Goal: Information Seeking & Learning: Learn about a topic

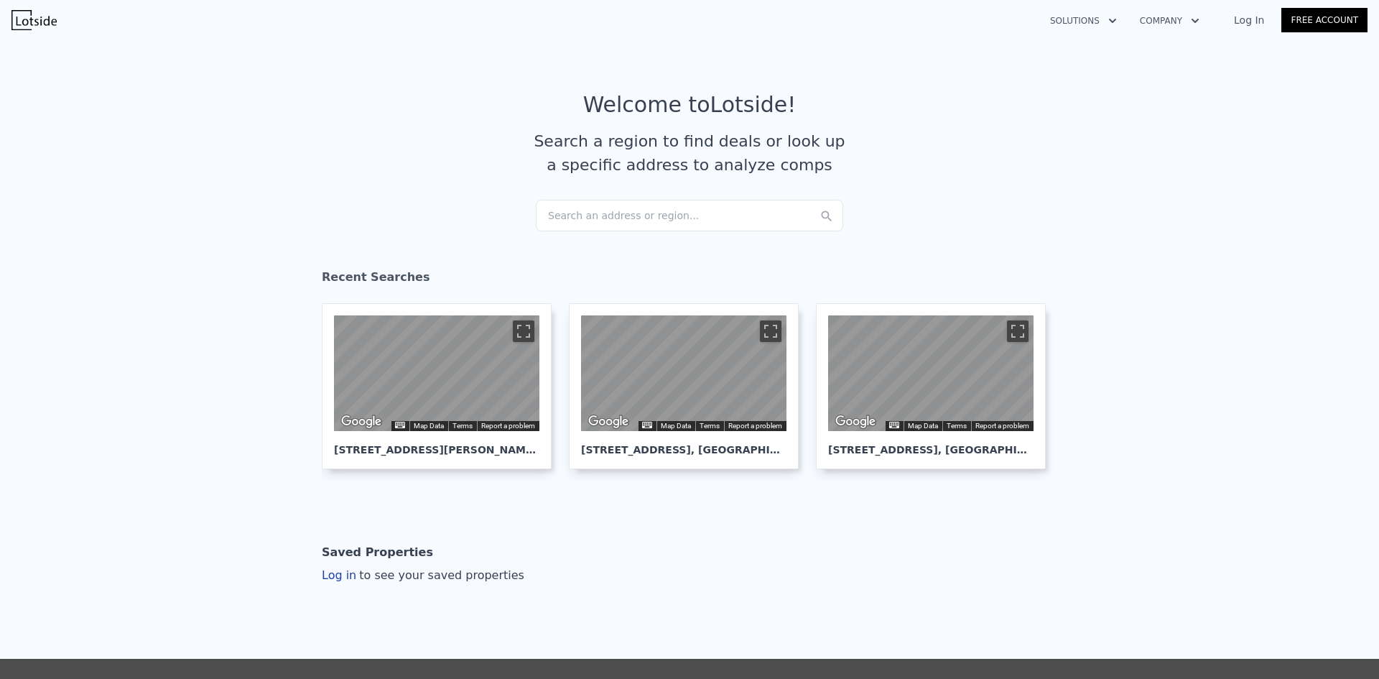
click at [582, 218] on div "Search an address or region..." at bounding box center [690, 216] width 308 height 32
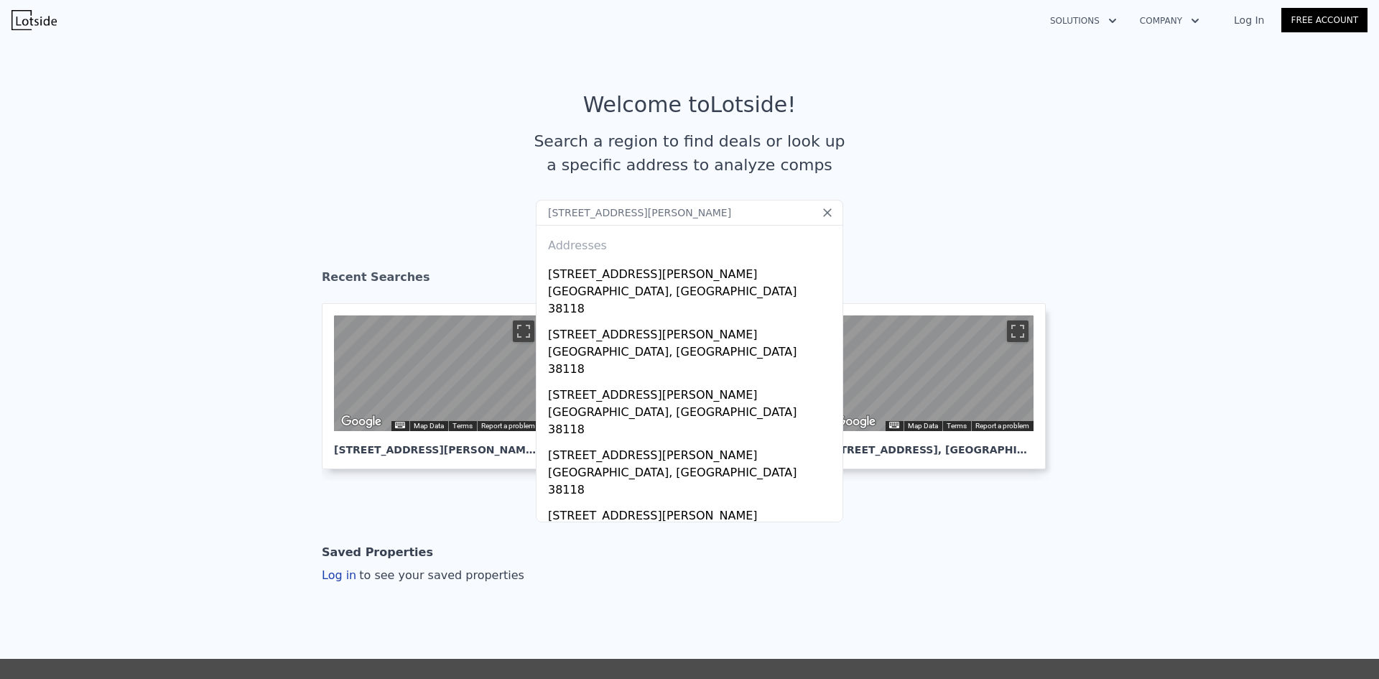
type input "[STREET_ADDRESS][PERSON_NAME]"
click at [825, 216] on icon at bounding box center [828, 212] width 14 height 14
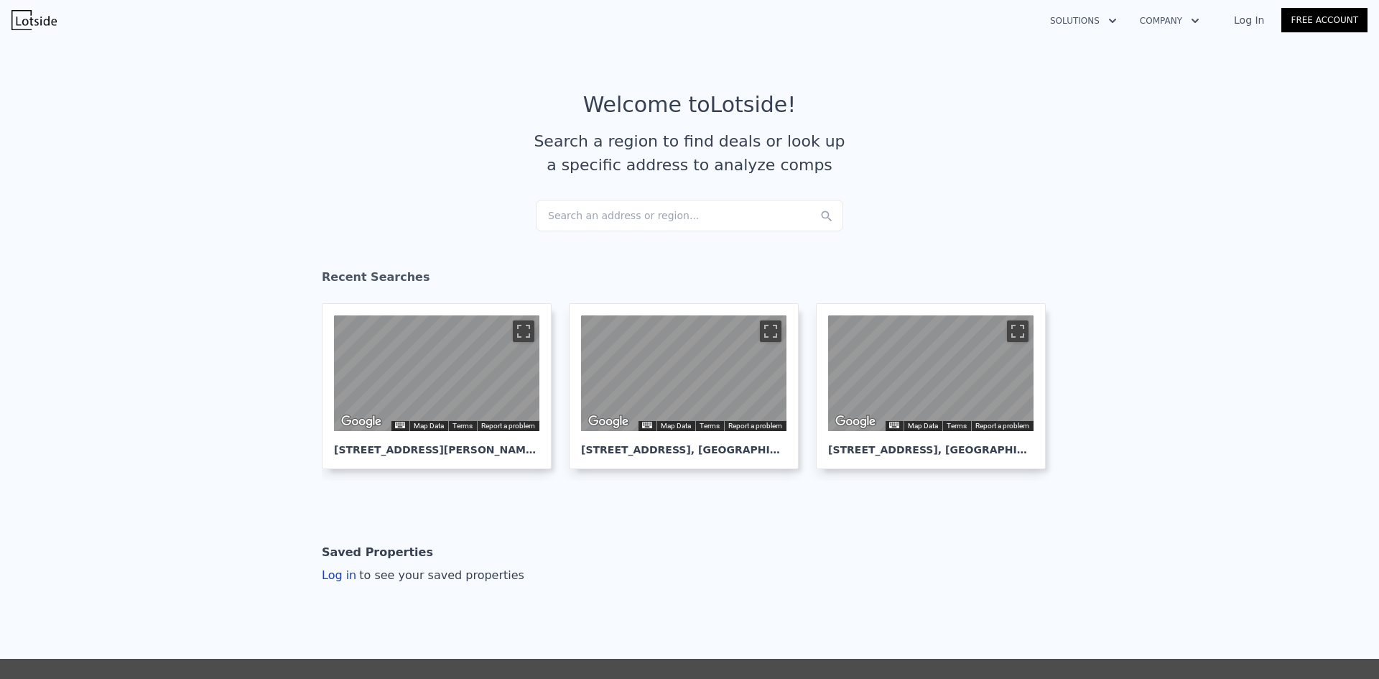
click at [802, 214] on div "Search an address or region..." at bounding box center [690, 216] width 308 height 32
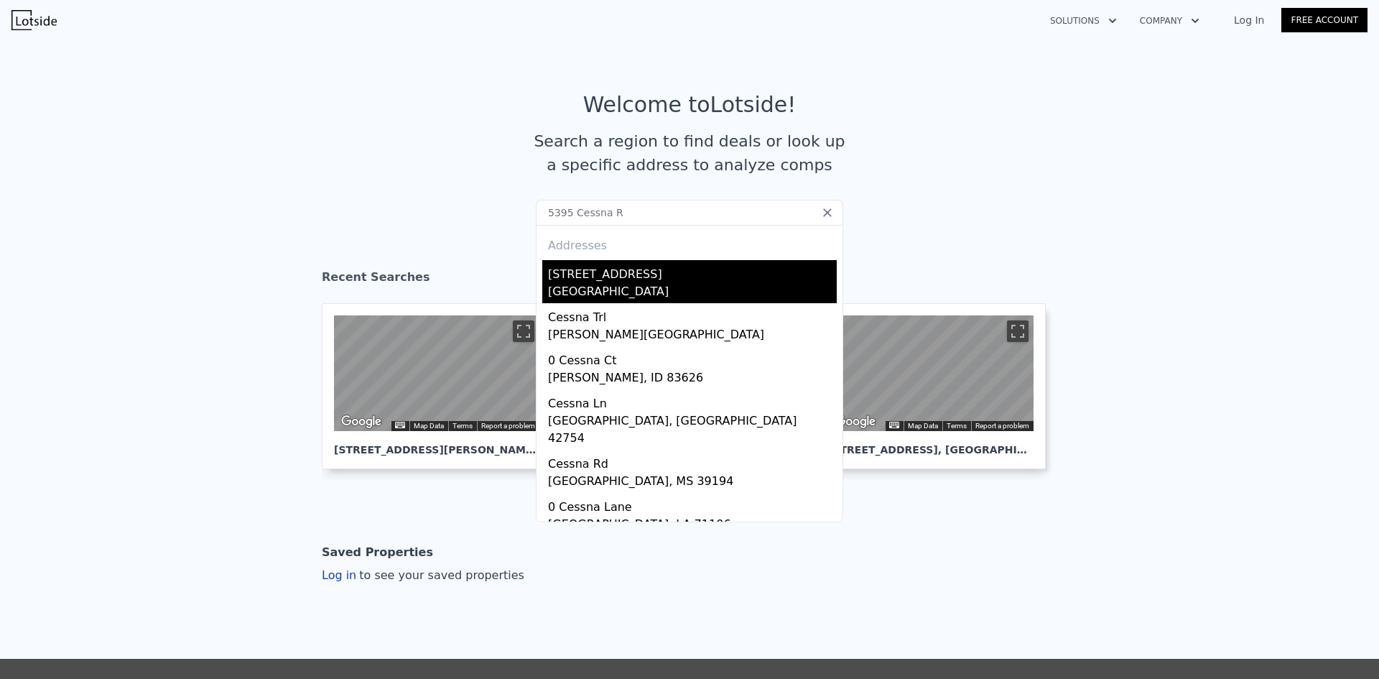
type input "5395 Cessna R"
click at [787, 291] on div "[GEOGRAPHIC_DATA]" at bounding box center [692, 293] width 289 height 20
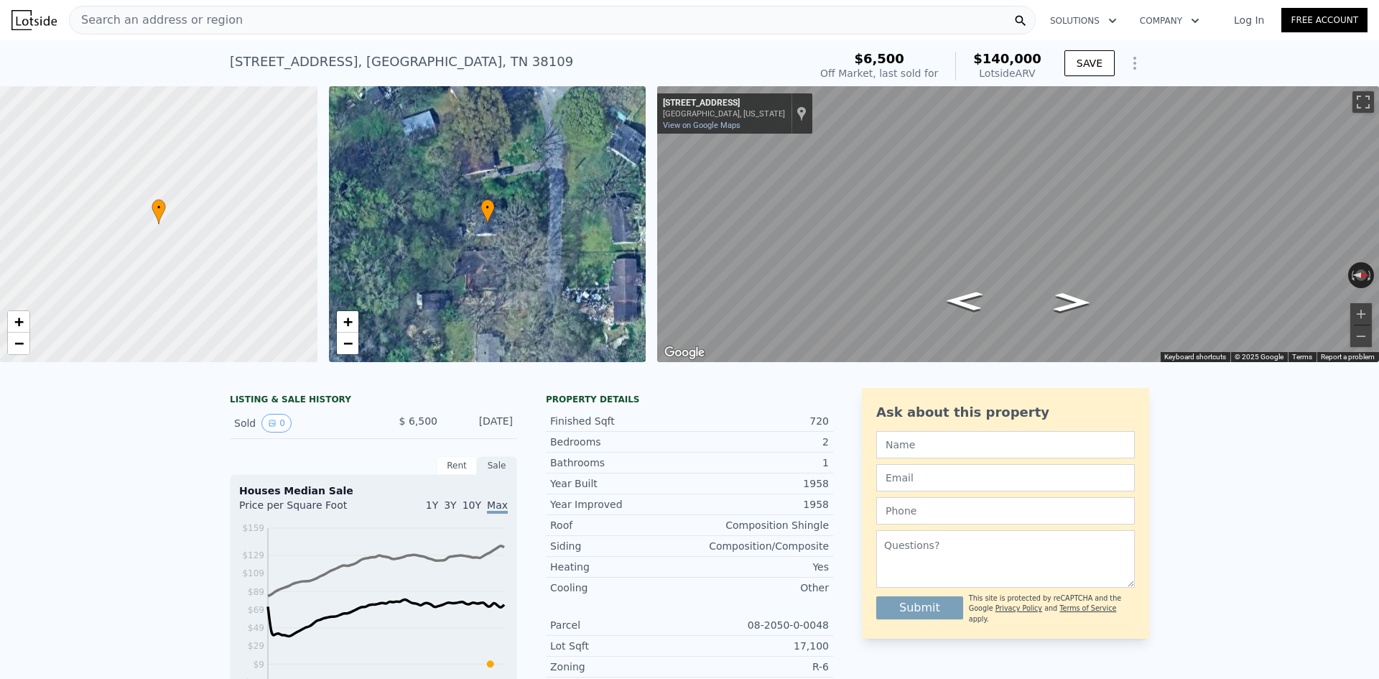
click at [302, 17] on div "Search an address or region" at bounding box center [552, 20] width 967 height 29
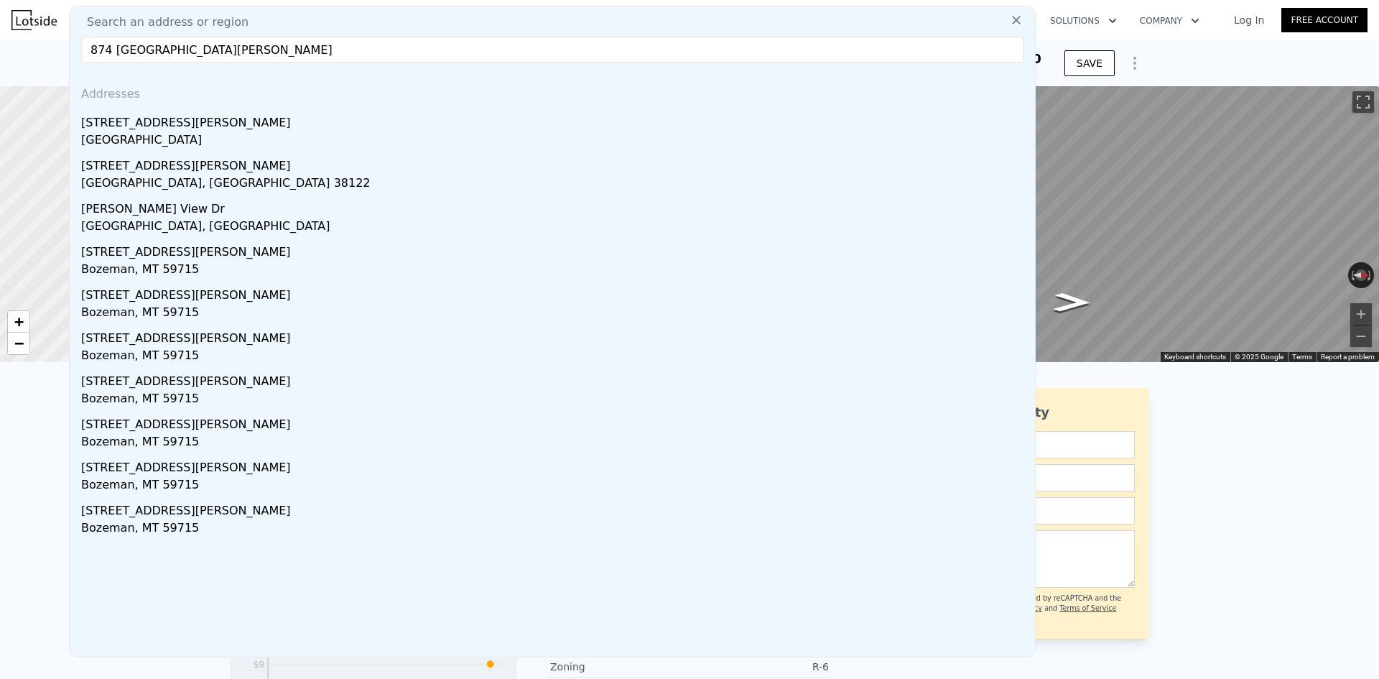
click at [141, 70] on div "Search an address or region [GEOGRAPHIC_DATA][PERSON_NAME] Addresses [STREET_AD…" at bounding box center [552, 332] width 967 height 652
click at [296, 47] on input "874 [GEOGRAPHIC_DATA][PERSON_NAME]" at bounding box center [552, 50] width 943 height 26
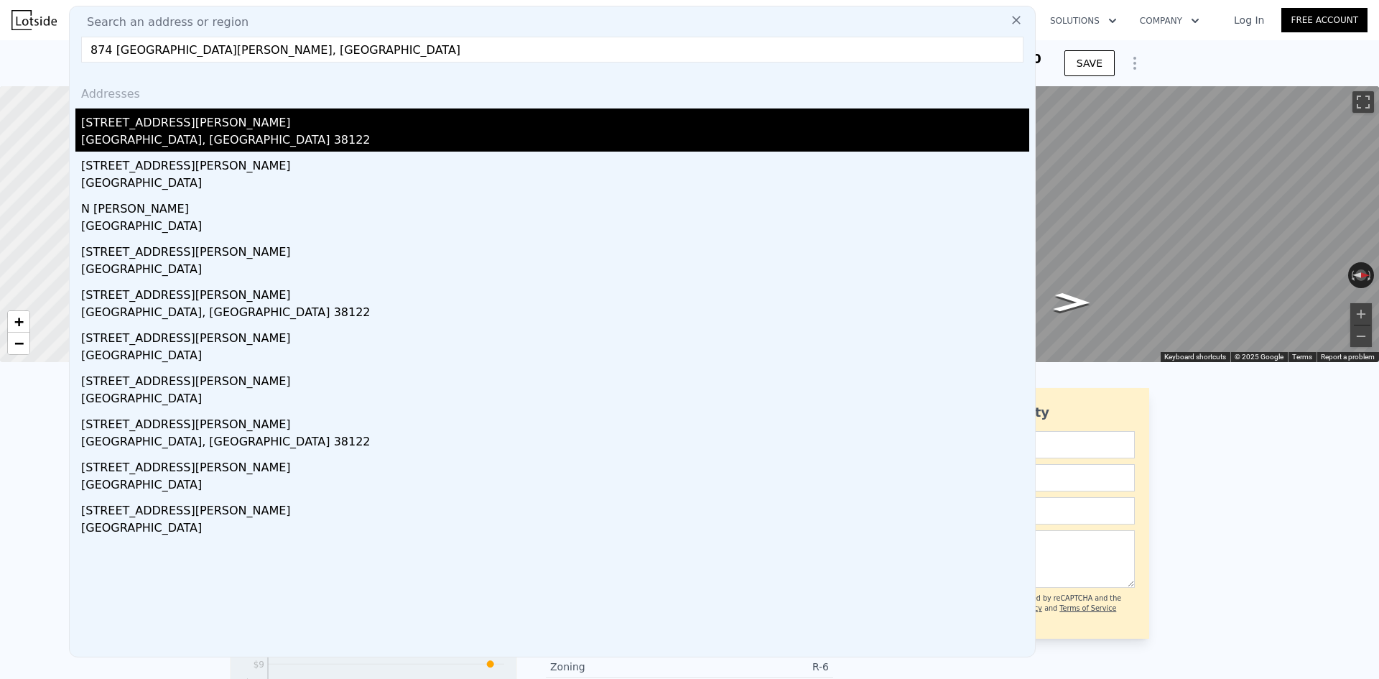
type input "874 [GEOGRAPHIC_DATA][PERSON_NAME], [GEOGRAPHIC_DATA]"
click at [171, 136] on div "[GEOGRAPHIC_DATA], [GEOGRAPHIC_DATA] 38122" at bounding box center [555, 141] width 948 height 20
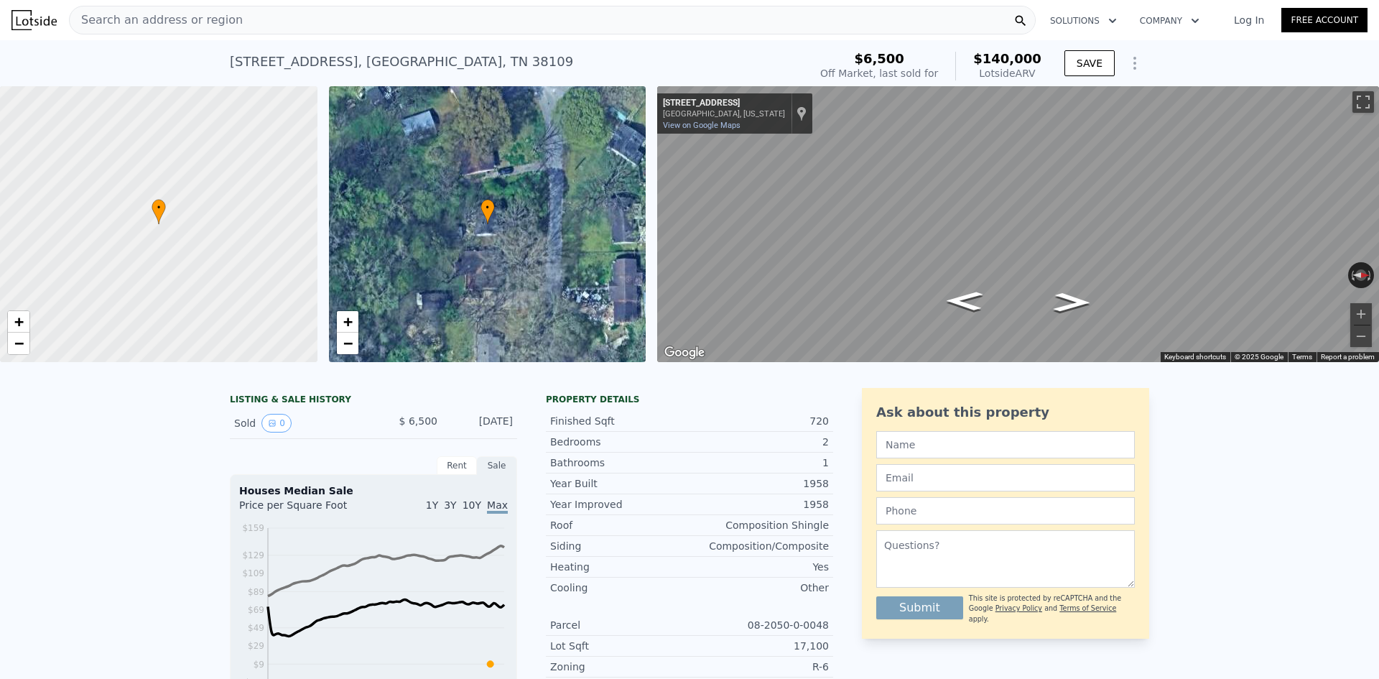
click at [280, 15] on div "Search an address or region" at bounding box center [552, 20] width 967 height 29
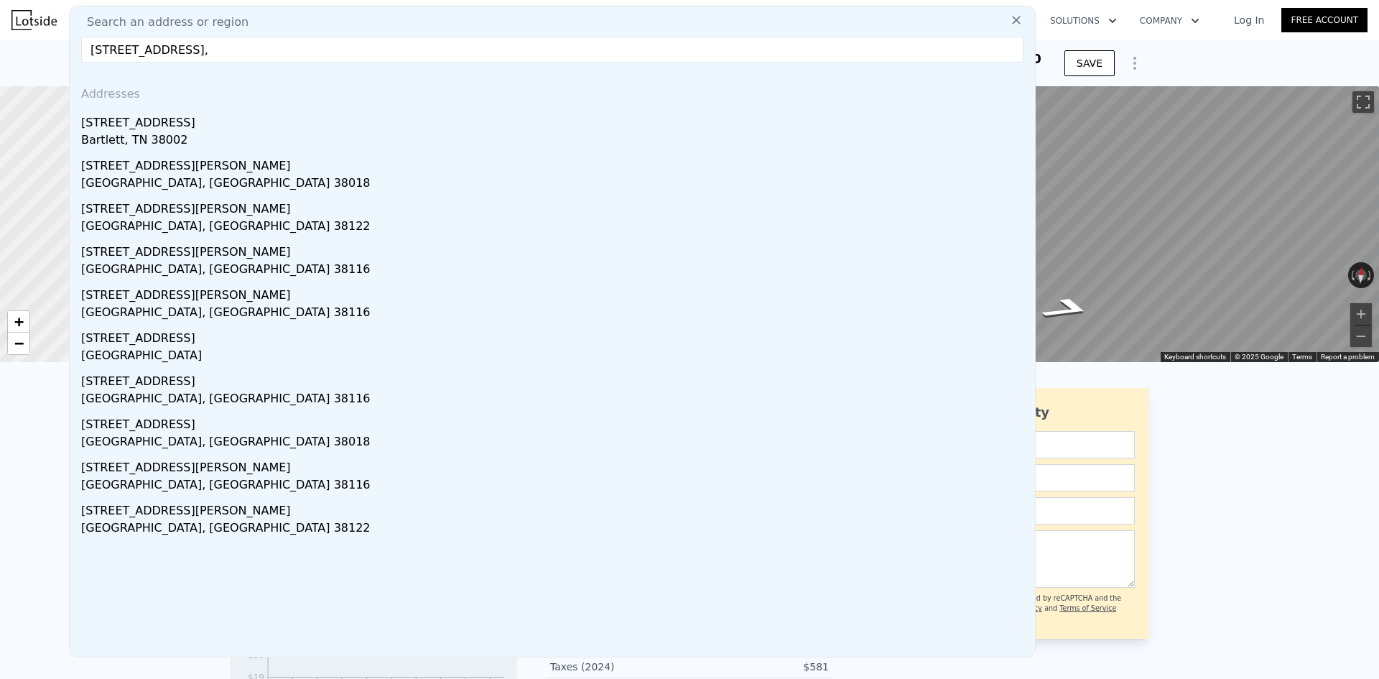
click at [202, 47] on input "[STREET_ADDRESS]," at bounding box center [552, 50] width 943 height 26
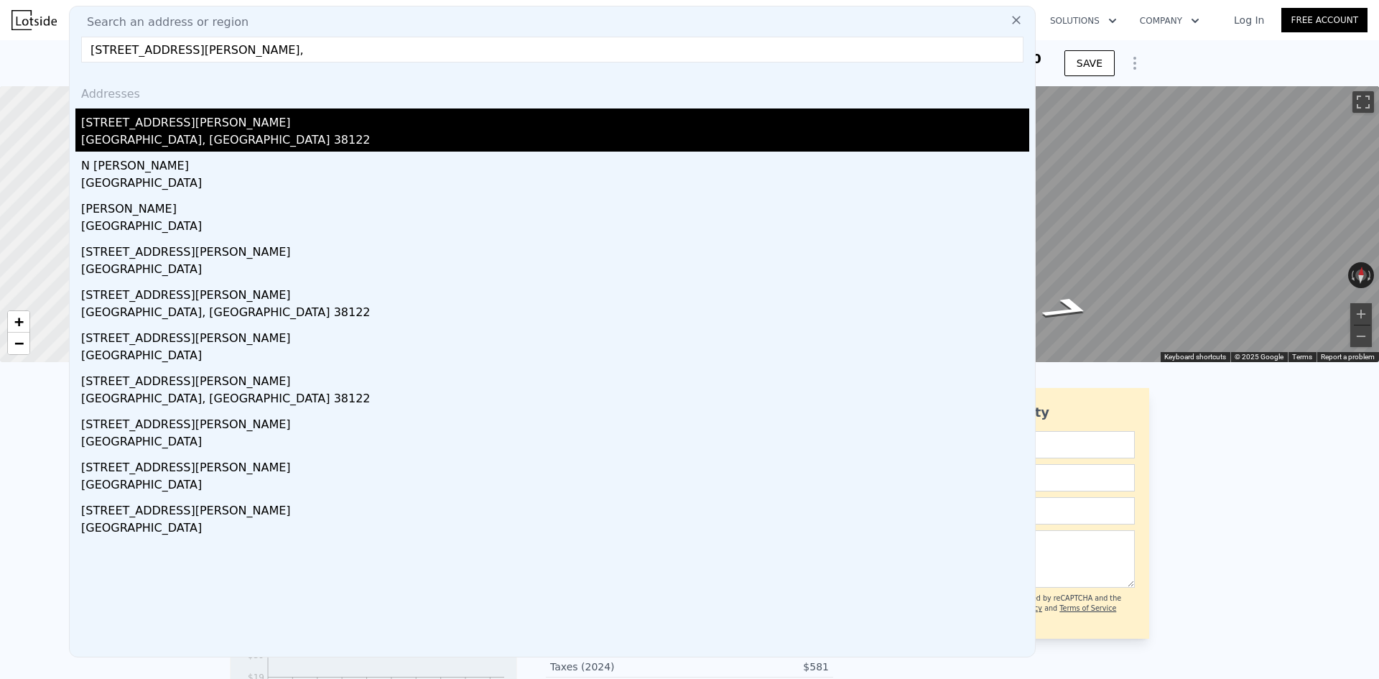
type input "[STREET_ADDRESS][PERSON_NAME],"
click at [227, 118] on div "[STREET_ADDRESS][PERSON_NAME]" at bounding box center [555, 119] width 948 height 23
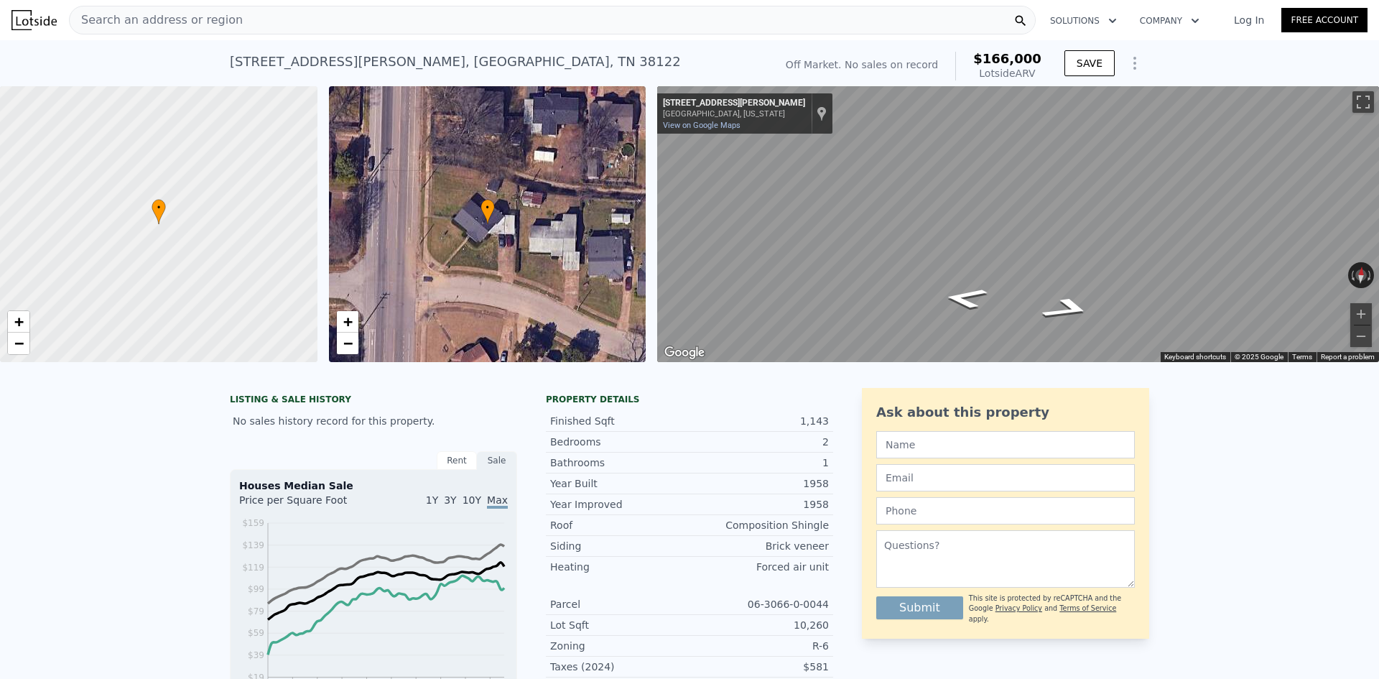
click at [514, 27] on div "Search an address or region" at bounding box center [552, 20] width 967 height 29
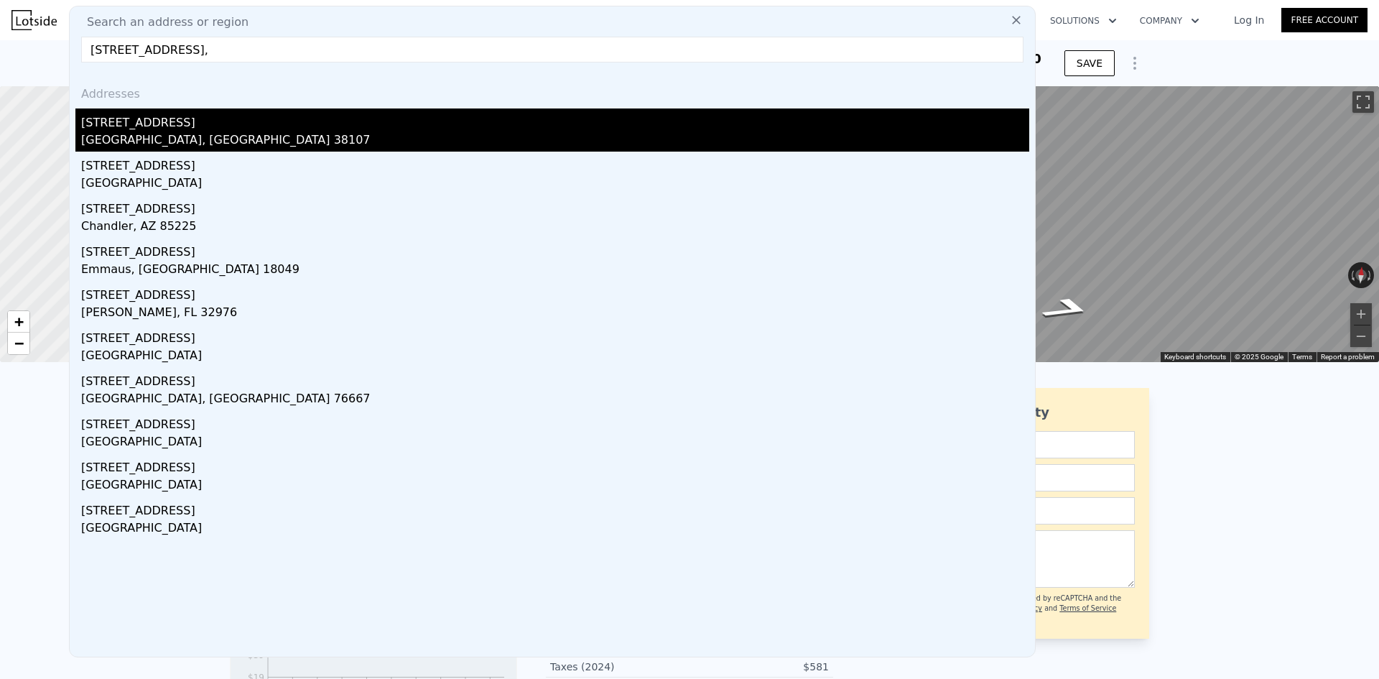
type input "[STREET_ADDRESS],"
click at [315, 133] on div "[GEOGRAPHIC_DATA], [GEOGRAPHIC_DATA] 38107" at bounding box center [555, 141] width 948 height 20
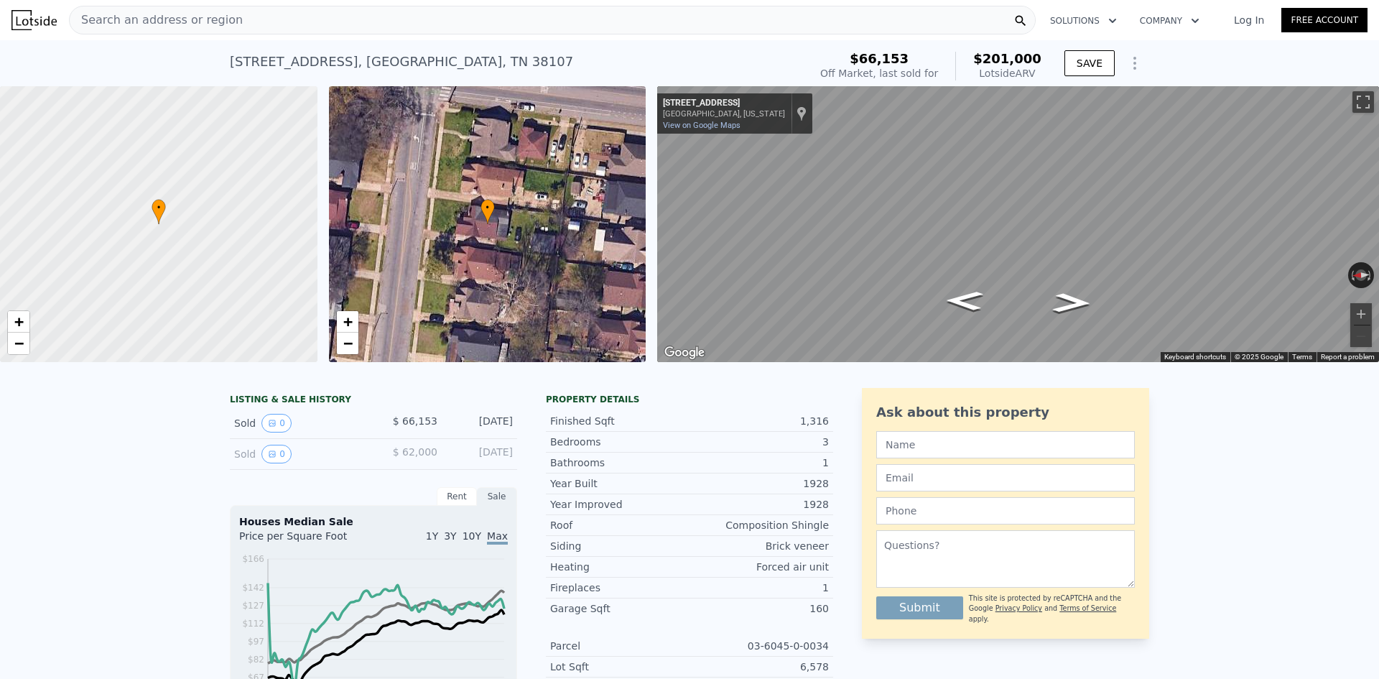
click at [218, 27] on span "Search an address or region" at bounding box center [156, 19] width 173 height 17
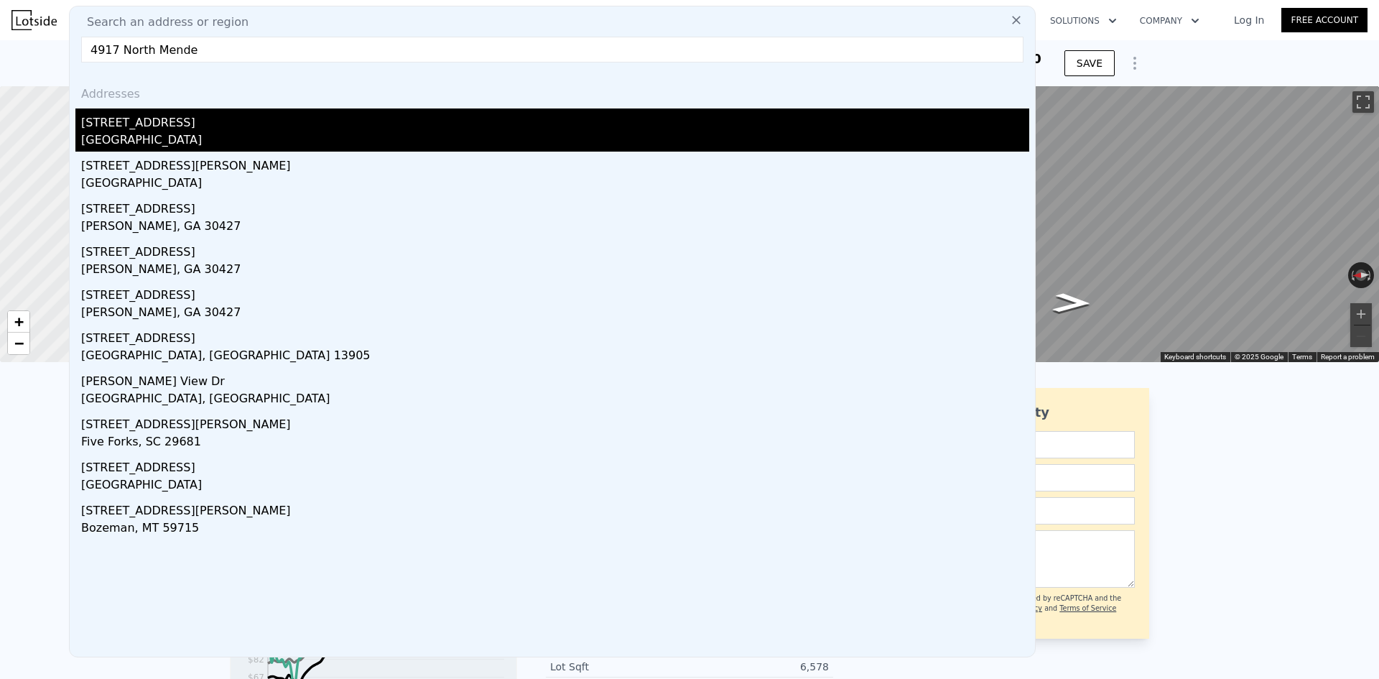
type input "4917 North Mende"
click at [210, 115] on div "[STREET_ADDRESS]" at bounding box center [555, 119] width 948 height 23
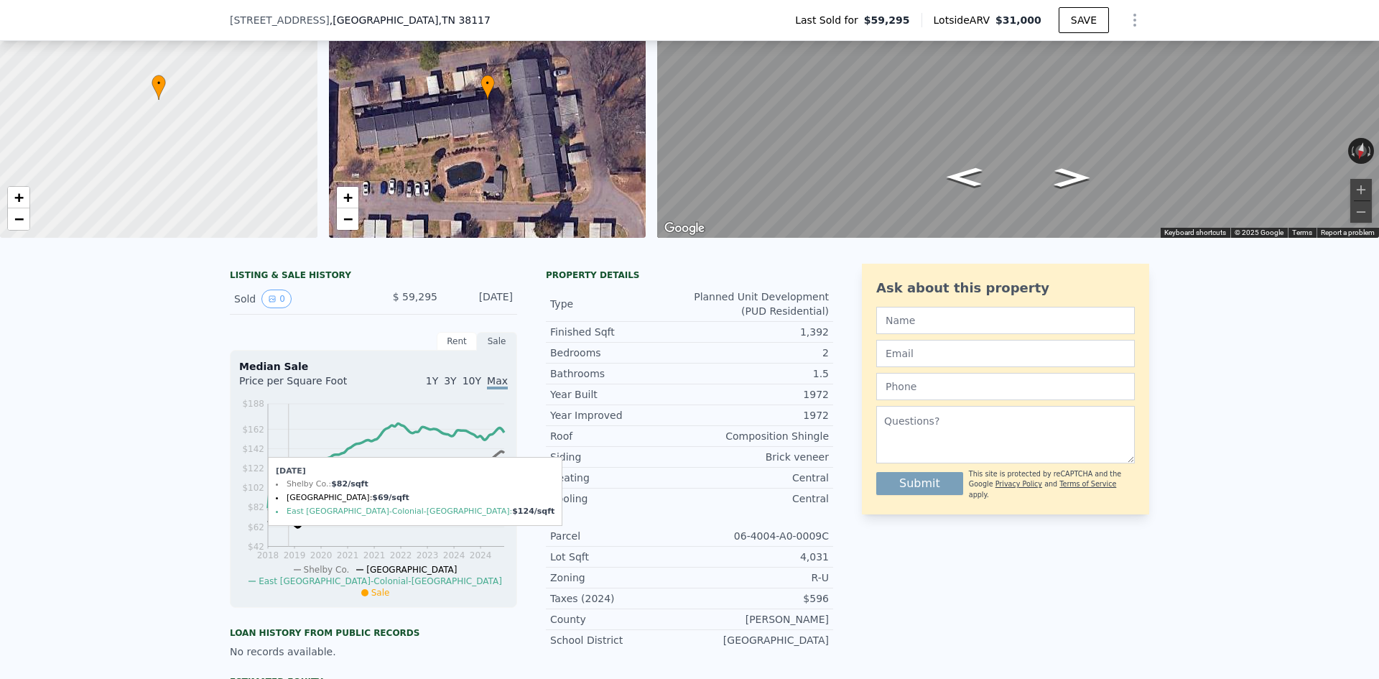
scroll to position [113, 0]
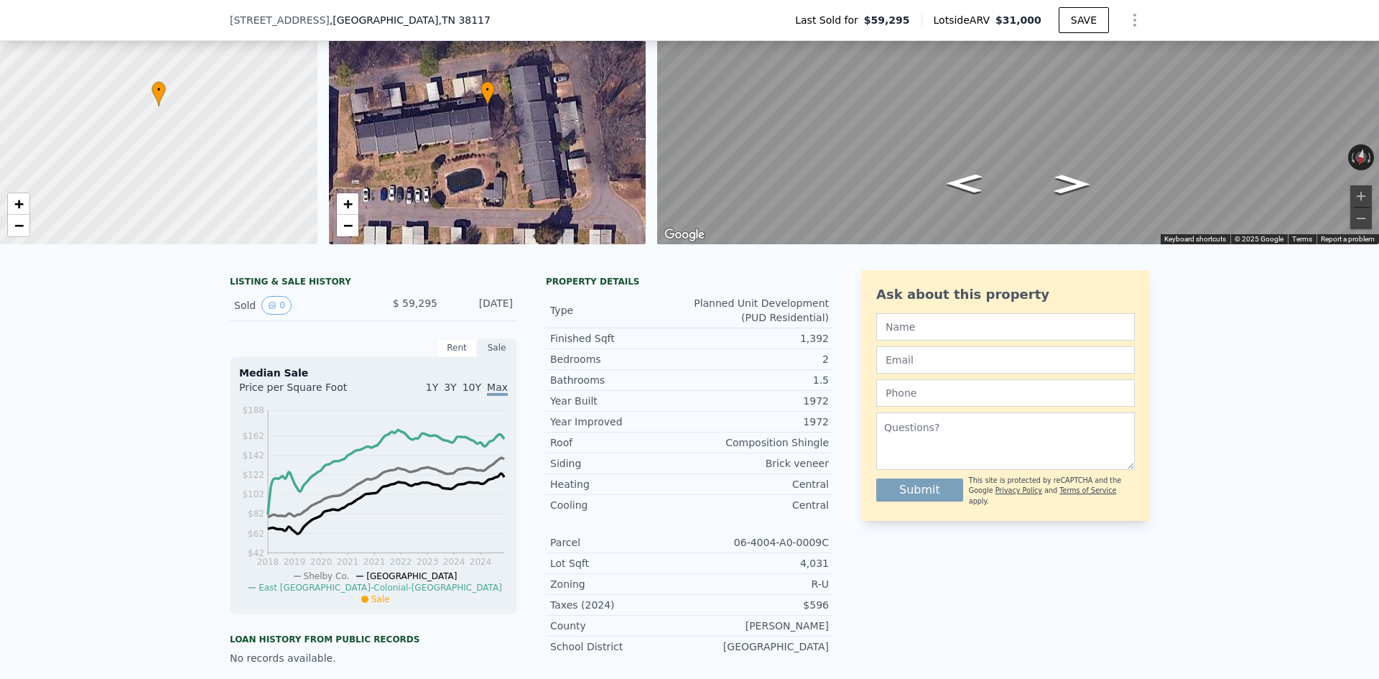
click at [459, 345] on div "Rent" at bounding box center [457, 347] width 40 height 19
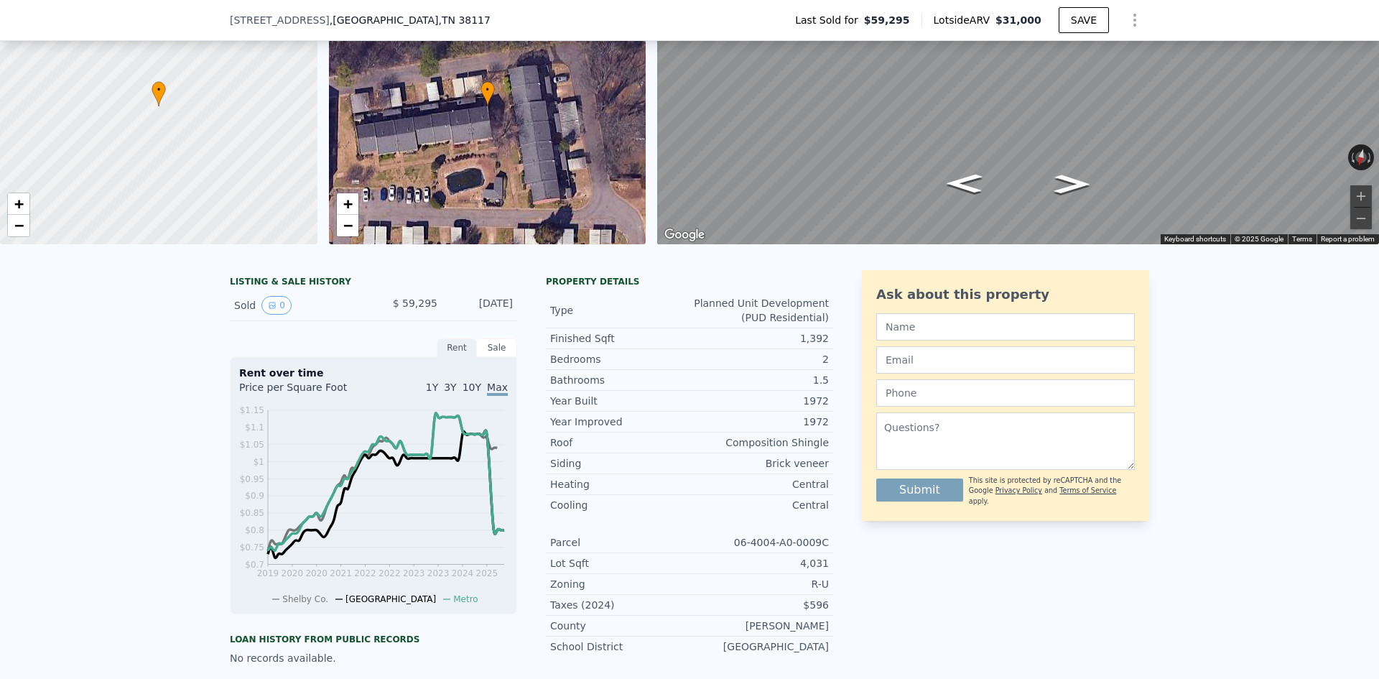
click at [499, 355] on div "Sale" at bounding box center [497, 347] width 40 height 19
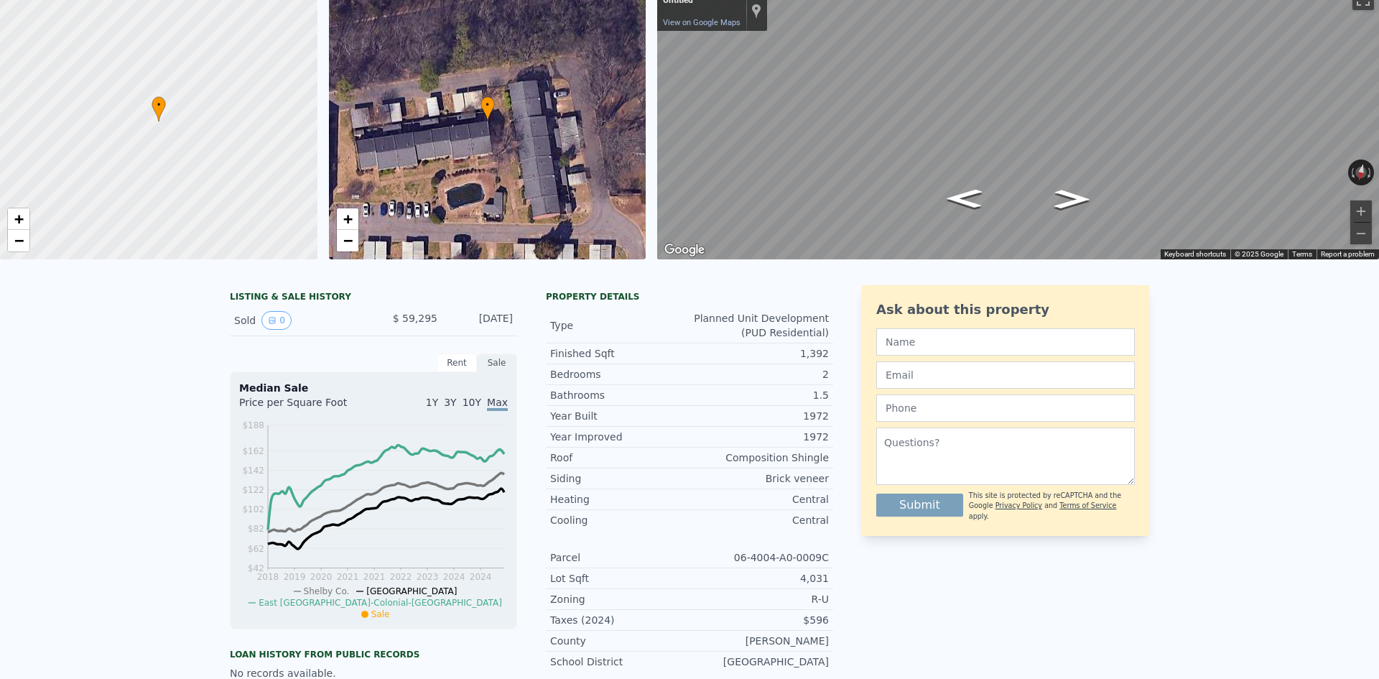
scroll to position [0, 0]
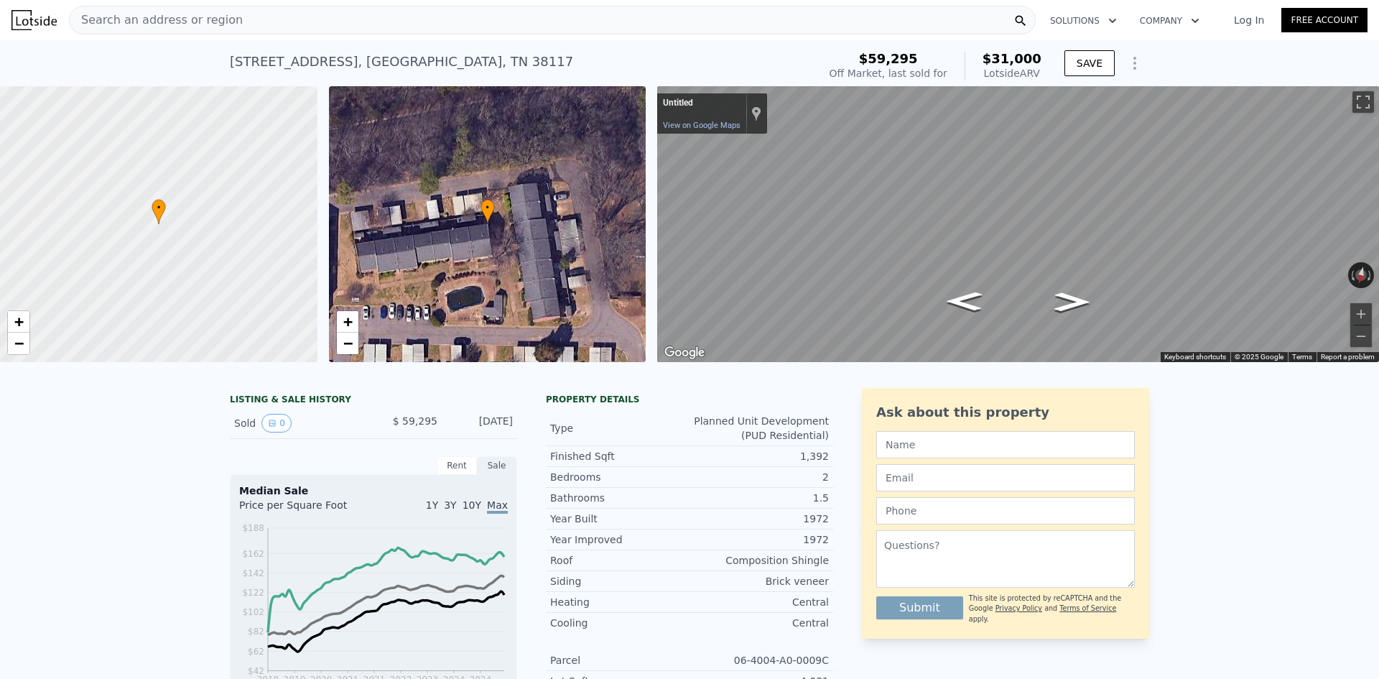
click at [269, 24] on div "Search an address or region" at bounding box center [552, 20] width 967 height 29
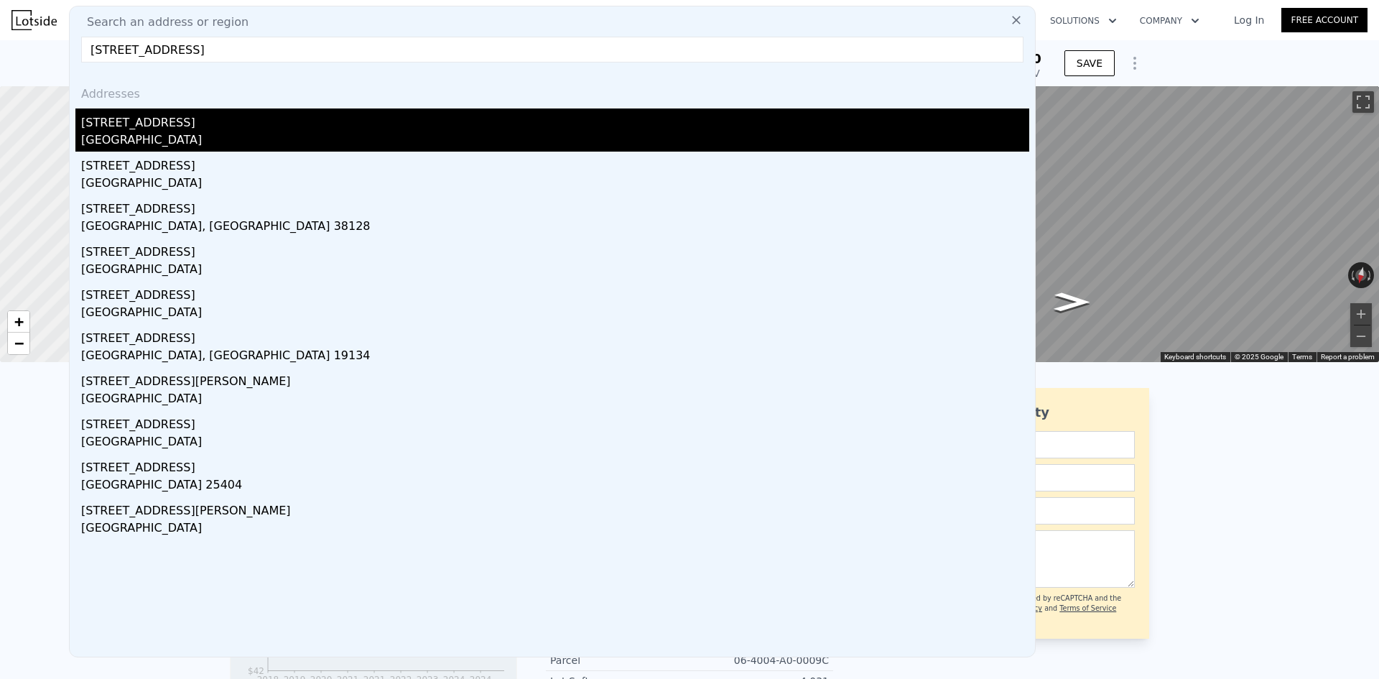
type input "[STREET_ADDRESS]"
click at [190, 117] on div "[STREET_ADDRESS]" at bounding box center [555, 119] width 948 height 23
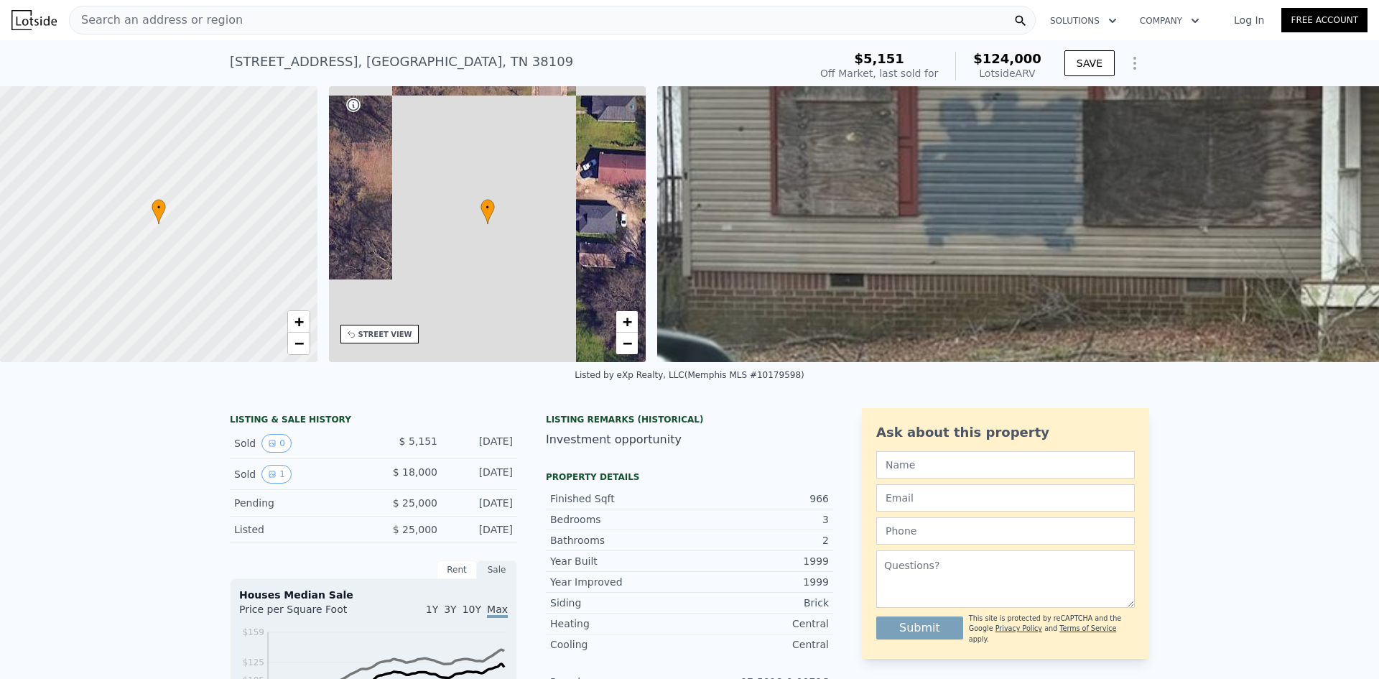
click at [190, 117] on div at bounding box center [158, 224] width 381 height 331
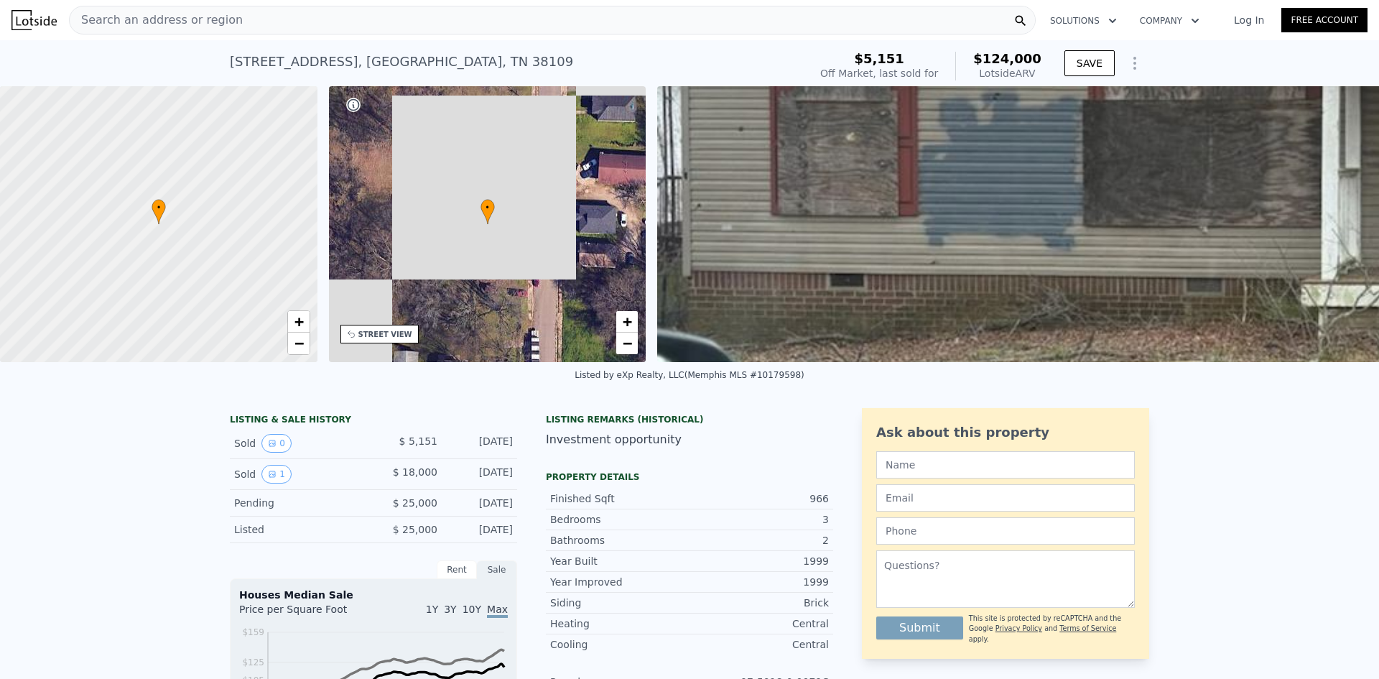
click at [239, 22] on div "Search an address or region" at bounding box center [552, 20] width 967 height 29
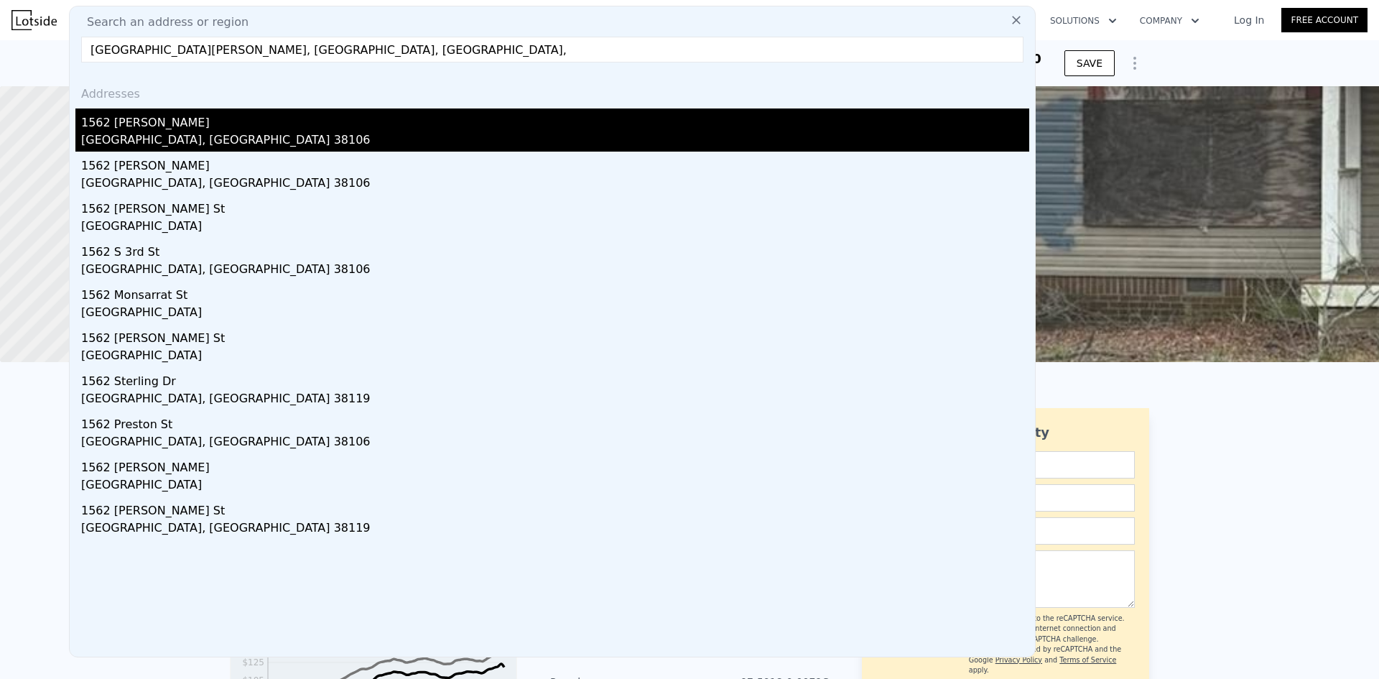
type input "[GEOGRAPHIC_DATA][PERSON_NAME], [GEOGRAPHIC_DATA], [GEOGRAPHIC_DATA],"
click at [103, 116] on div "1562 [PERSON_NAME]" at bounding box center [555, 119] width 948 height 23
click at [103, 116] on div at bounding box center [158, 224] width 381 height 331
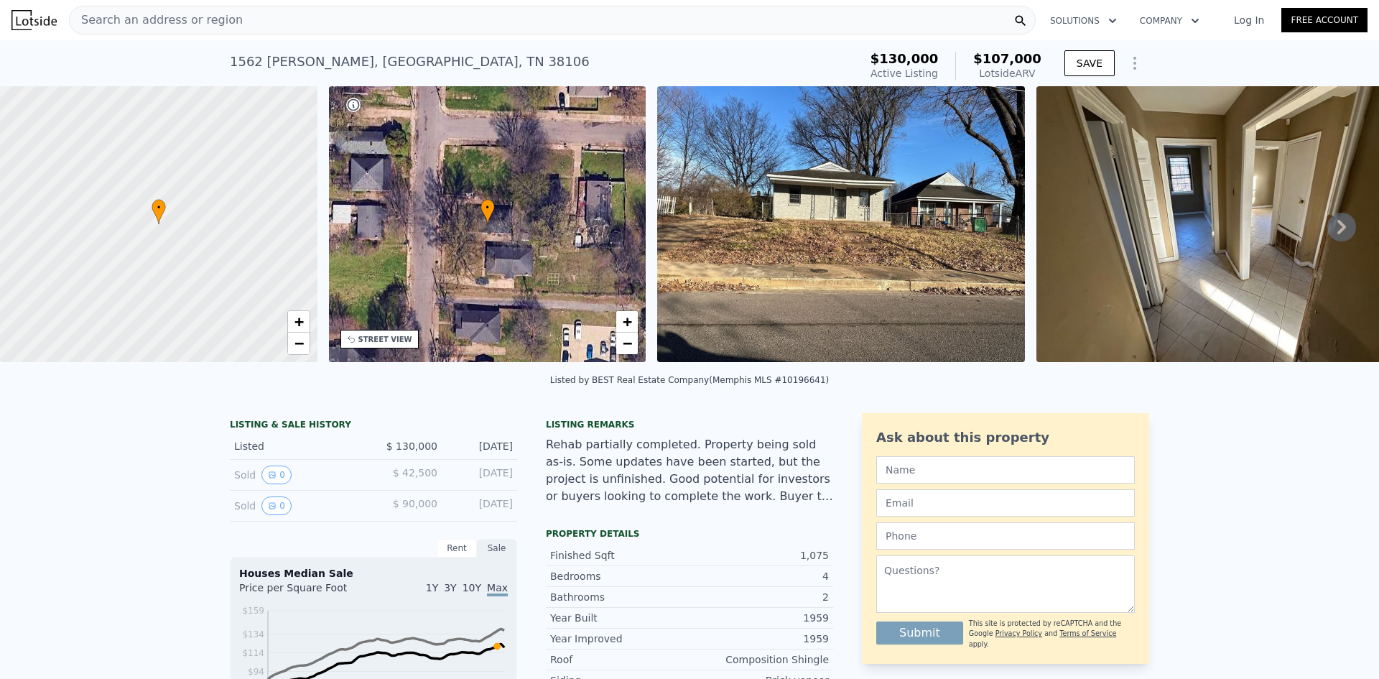
click at [228, 20] on div "Search an address or region" at bounding box center [552, 20] width 967 height 29
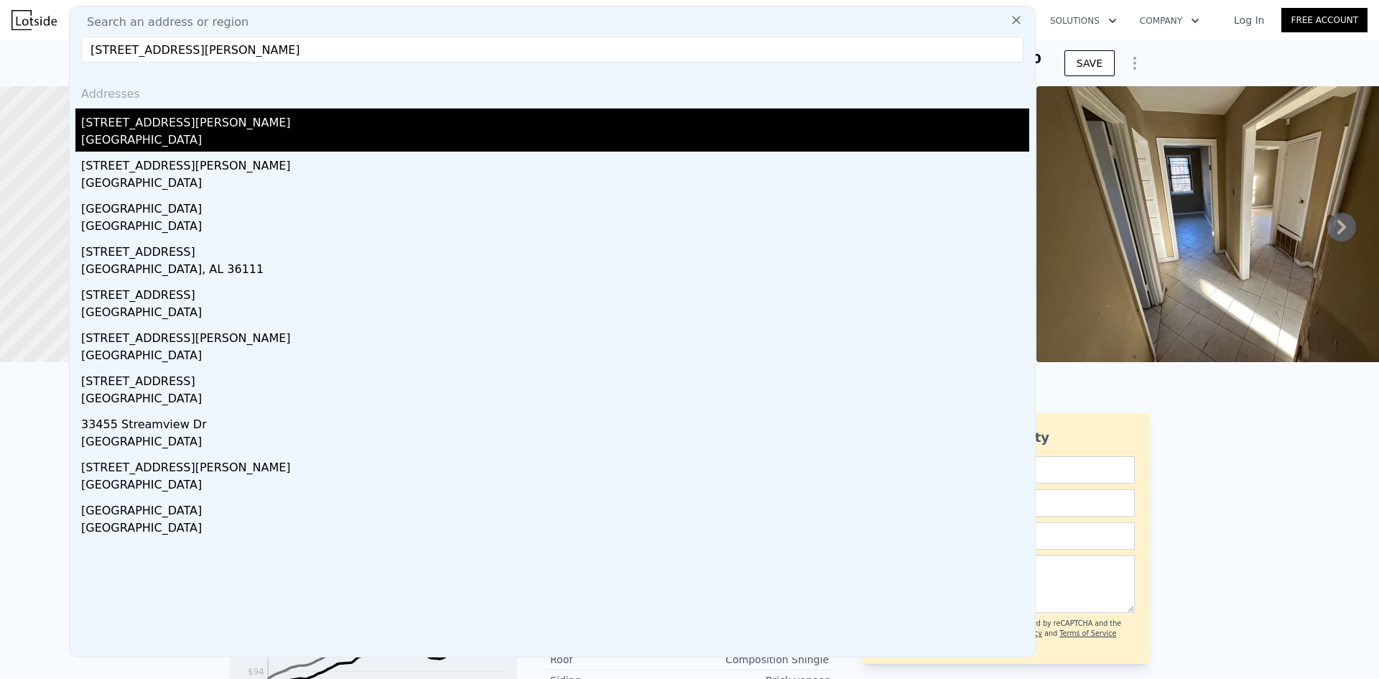
type input "[STREET_ADDRESS][PERSON_NAME]"
click at [164, 126] on div "[STREET_ADDRESS][PERSON_NAME]" at bounding box center [555, 119] width 948 height 23
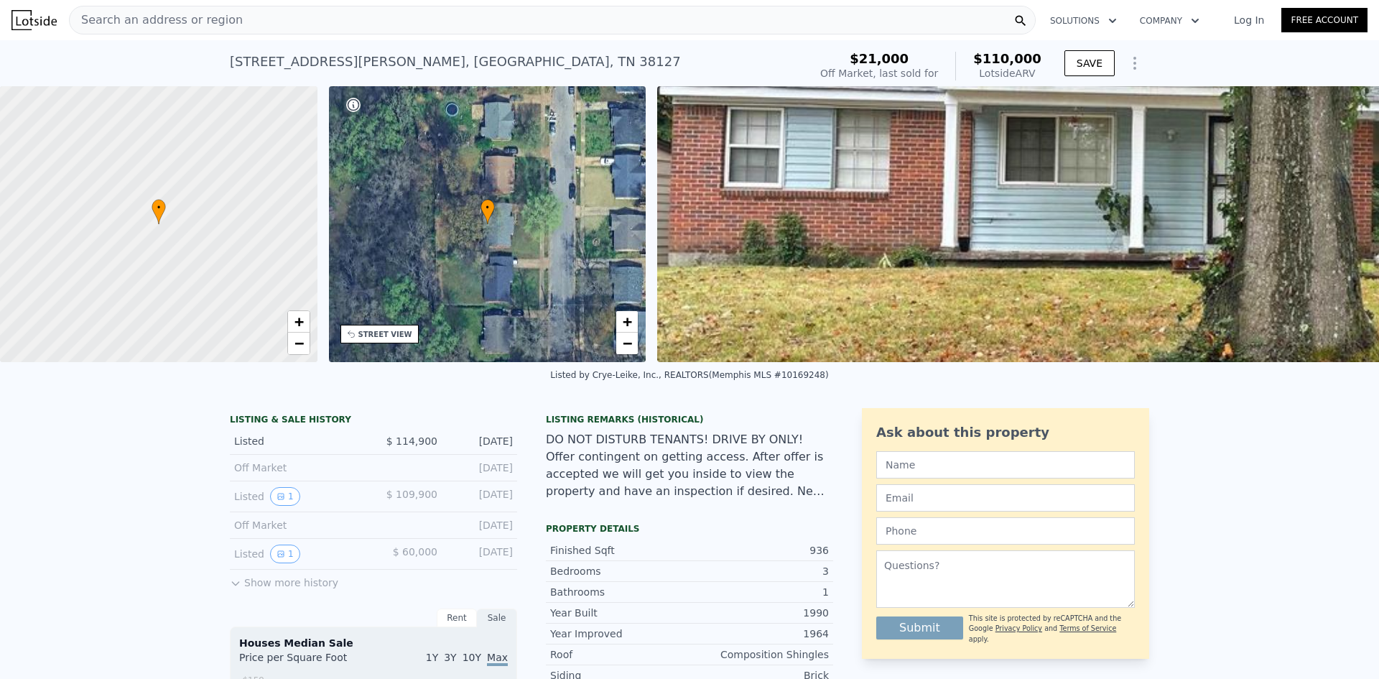
click at [555, 28] on div "Search an address or region" at bounding box center [552, 20] width 967 height 29
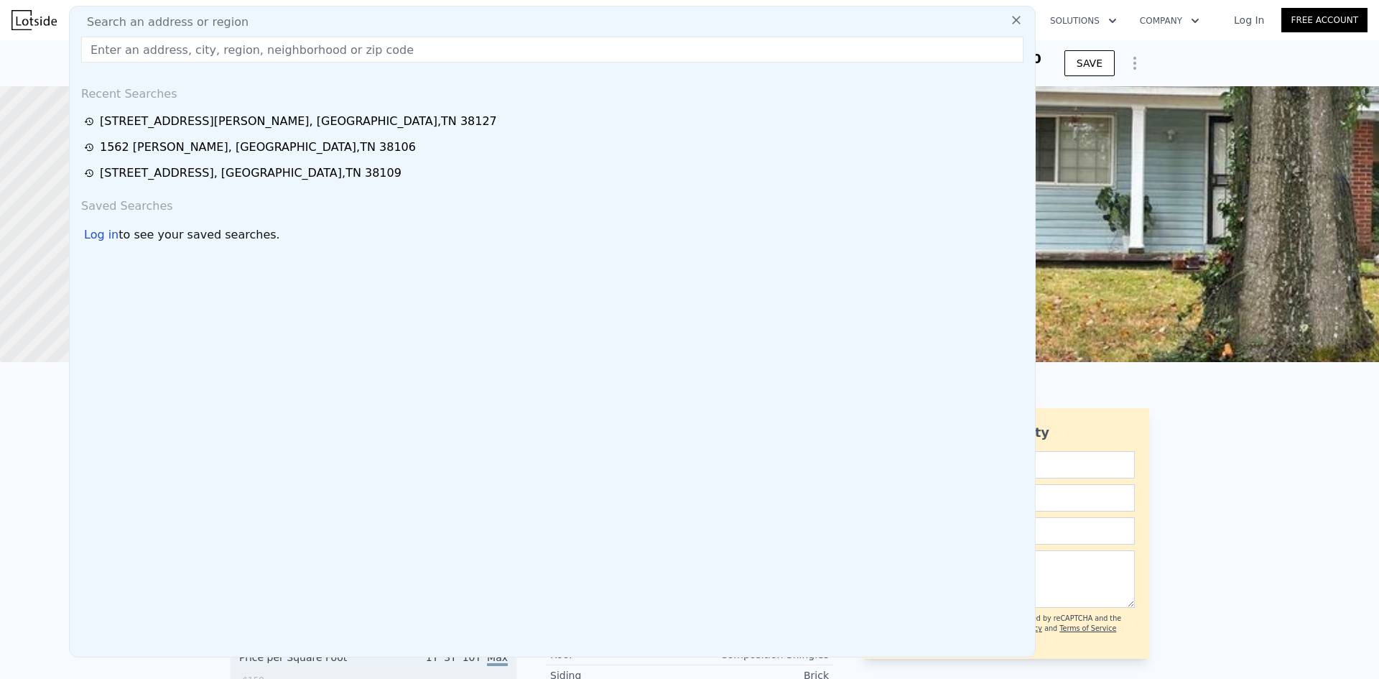
click at [308, 27] on div "Search an address or region" at bounding box center [552, 22] width 954 height 17
click at [286, 50] on input "text" at bounding box center [552, 50] width 943 height 26
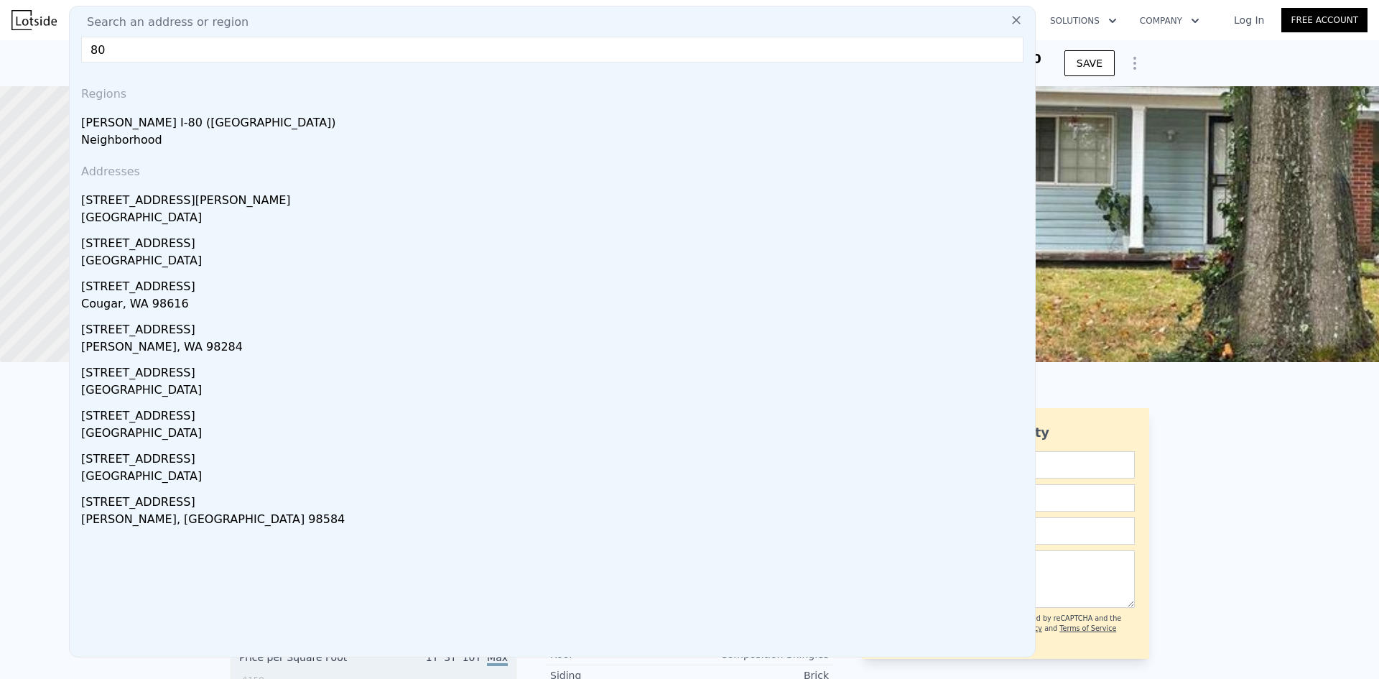
type input "8"
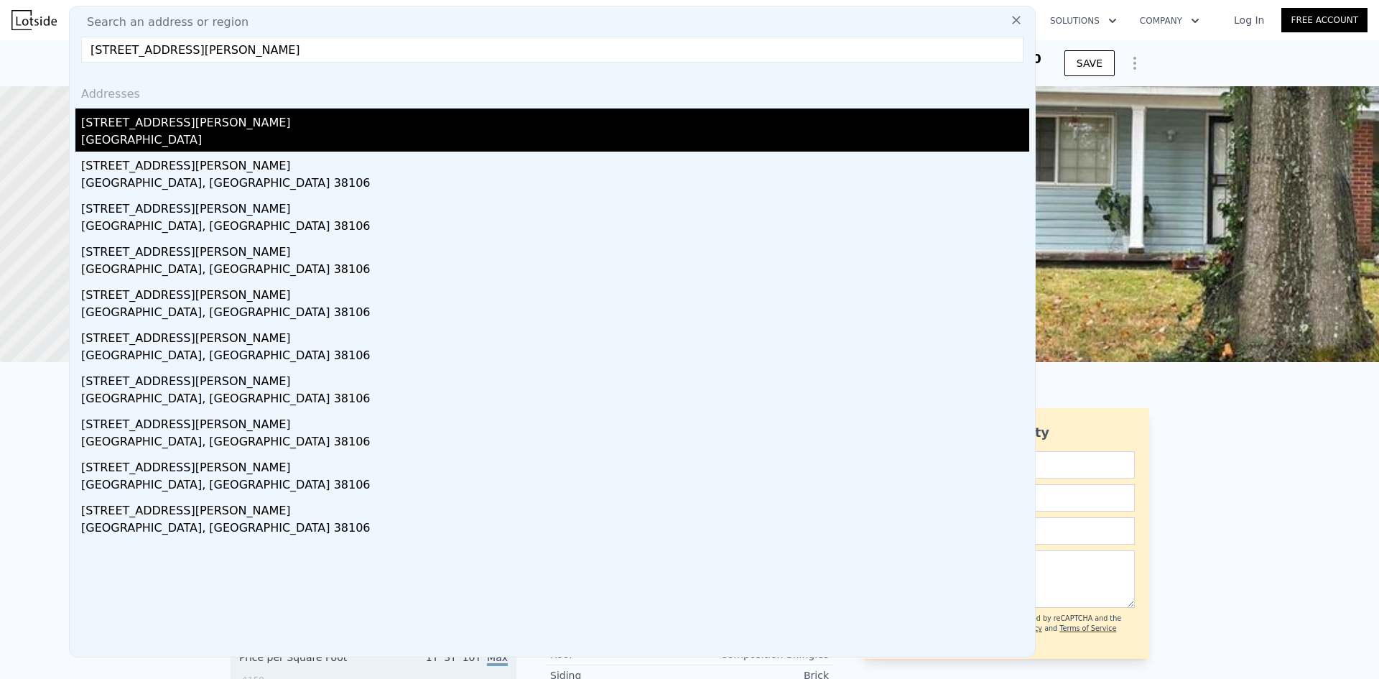
type input "[STREET_ADDRESS][PERSON_NAME]"
click at [217, 129] on div "[STREET_ADDRESS][PERSON_NAME]" at bounding box center [555, 119] width 948 height 23
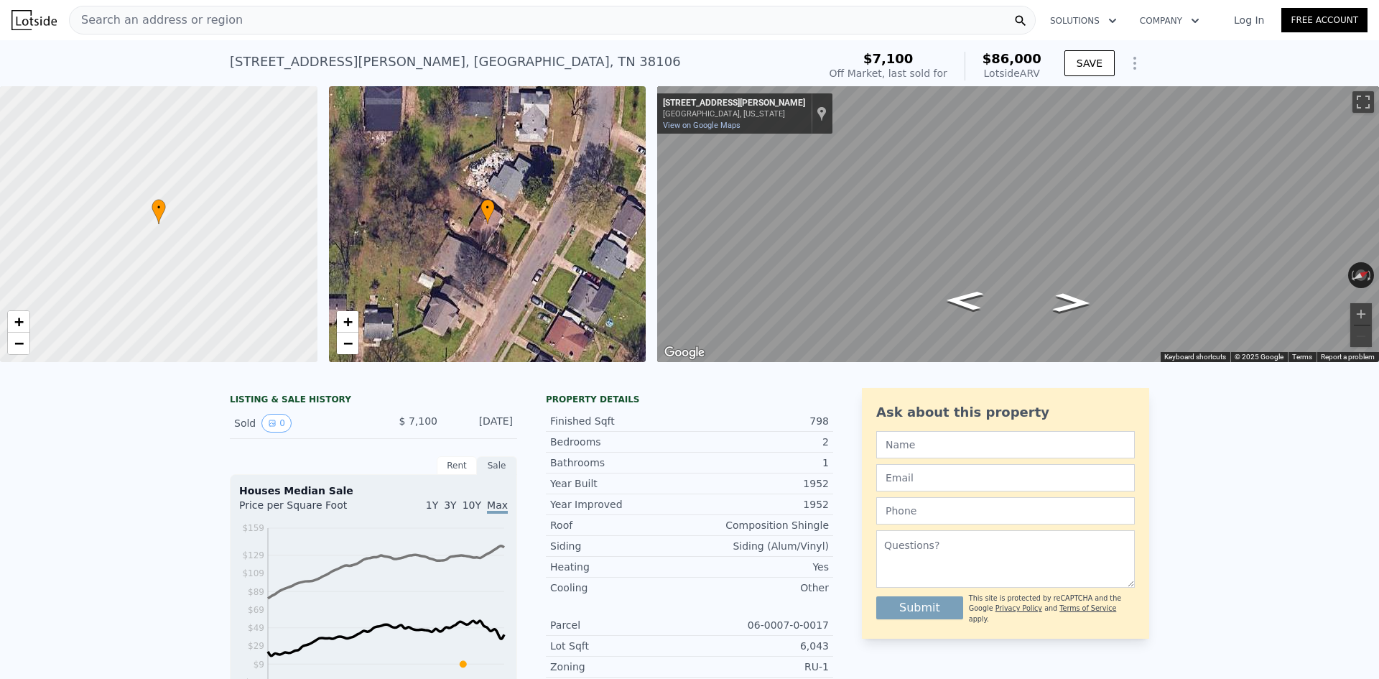
click at [265, 11] on div "Search an address or region" at bounding box center [552, 20] width 967 height 29
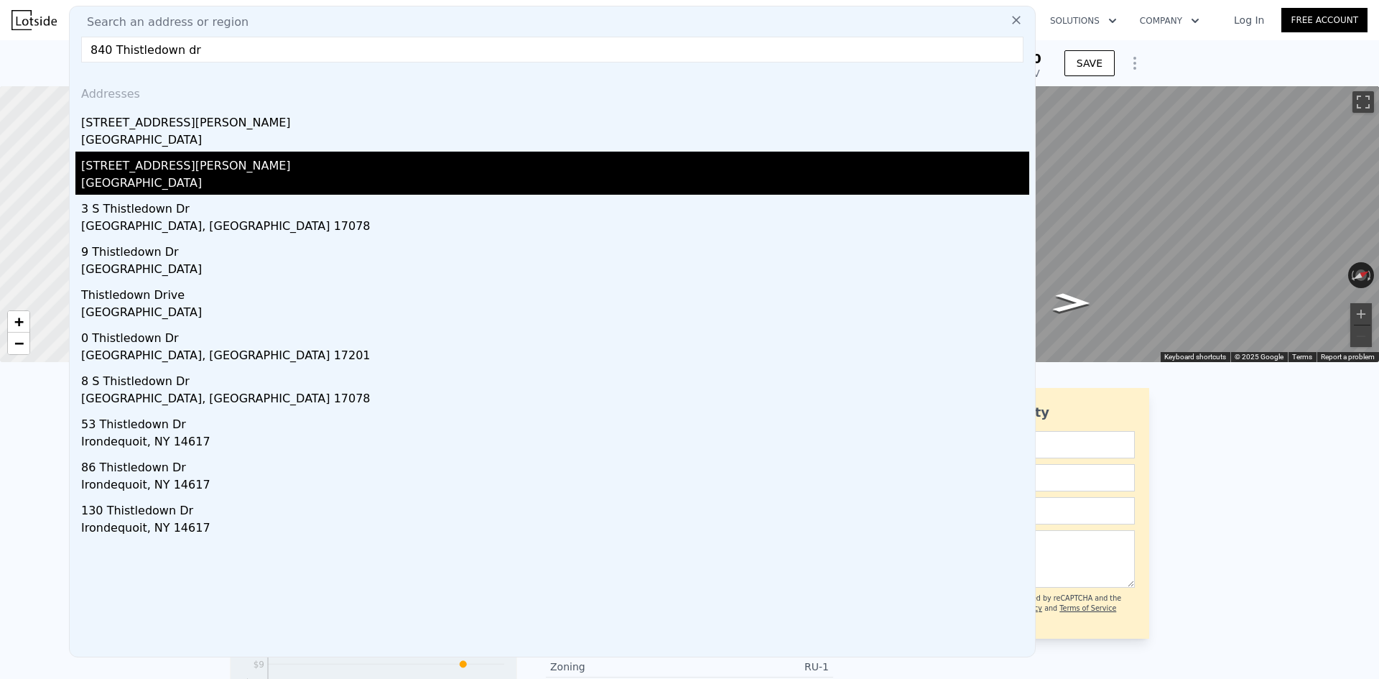
type input "840 Thistledown dr"
click at [182, 172] on div "[STREET_ADDRESS][PERSON_NAME]" at bounding box center [555, 163] width 948 height 23
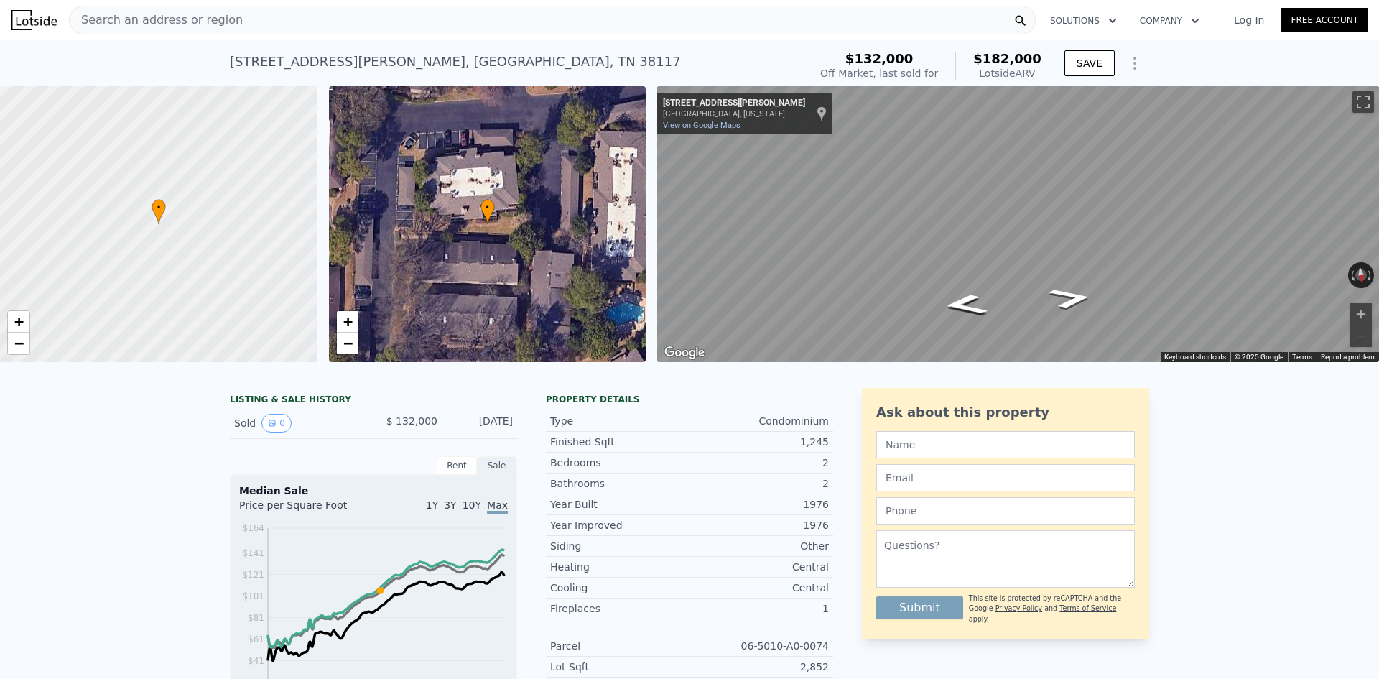
click at [188, 4] on div "Search an address or region Solutions Company Open main menu Log In Free Account" at bounding box center [689, 20] width 1356 height 34
click at [193, 15] on span "Search an address or region" at bounding box center [156, 19] width 173 height 17
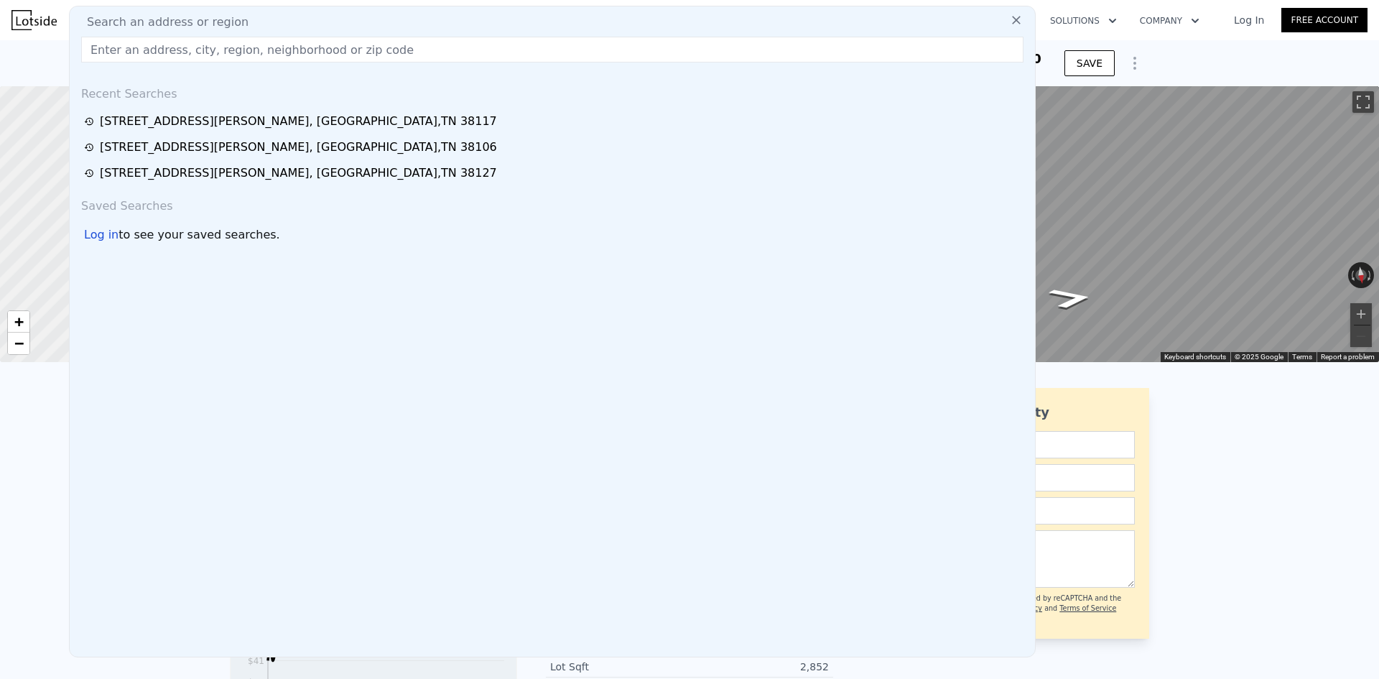
click at [193, 15] on span "Search an address or region" at bounding box center [161, 22] width 173 height 17
click at [159, 14] on span "Search an address or region" at bounding box center [161, 22] width 173 height 17
click at [164, 42] on input "text" at bounding box center [552, 50] width 943 height 26
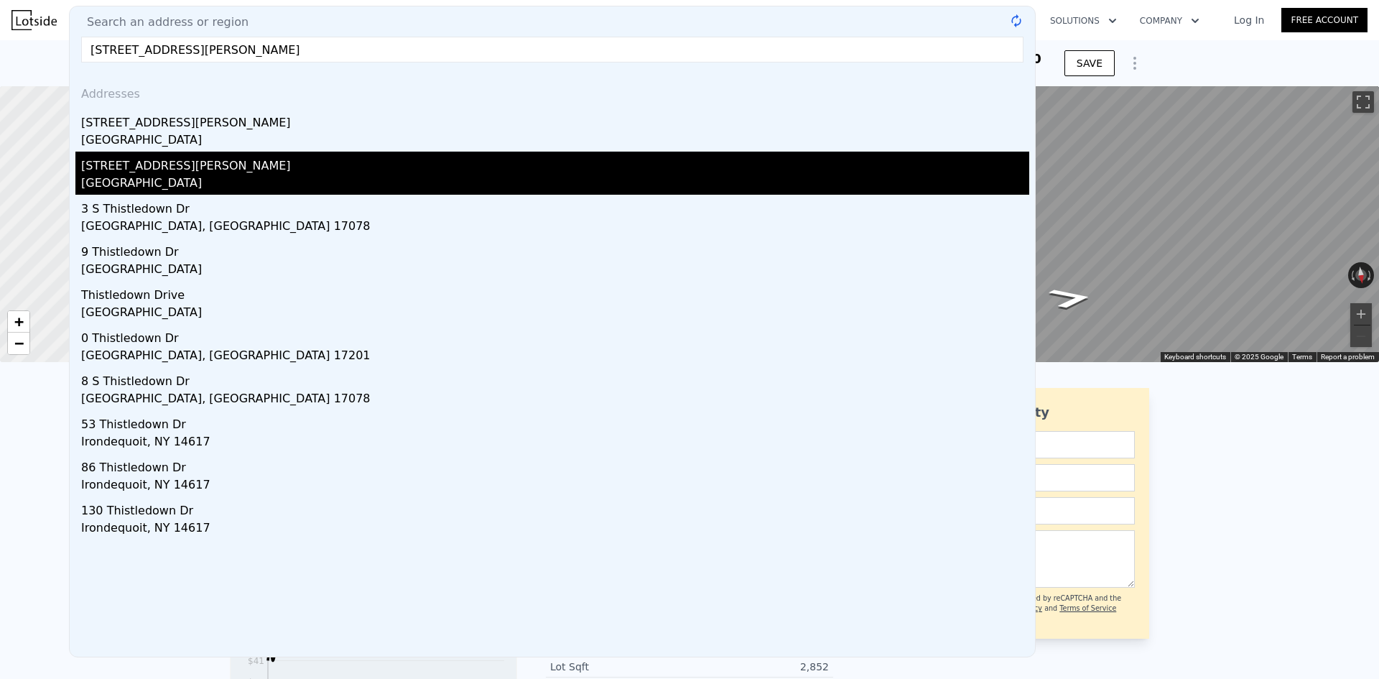
type input "[STREET_ADDRESS][PERSON_NAME]"
click at [162, 183] on div "[GEOGRAPHIC_DATA]" at bounding box center [555, 185] width 948 height 20
